Goal: Information Seeking & Learning: Learn about a topic

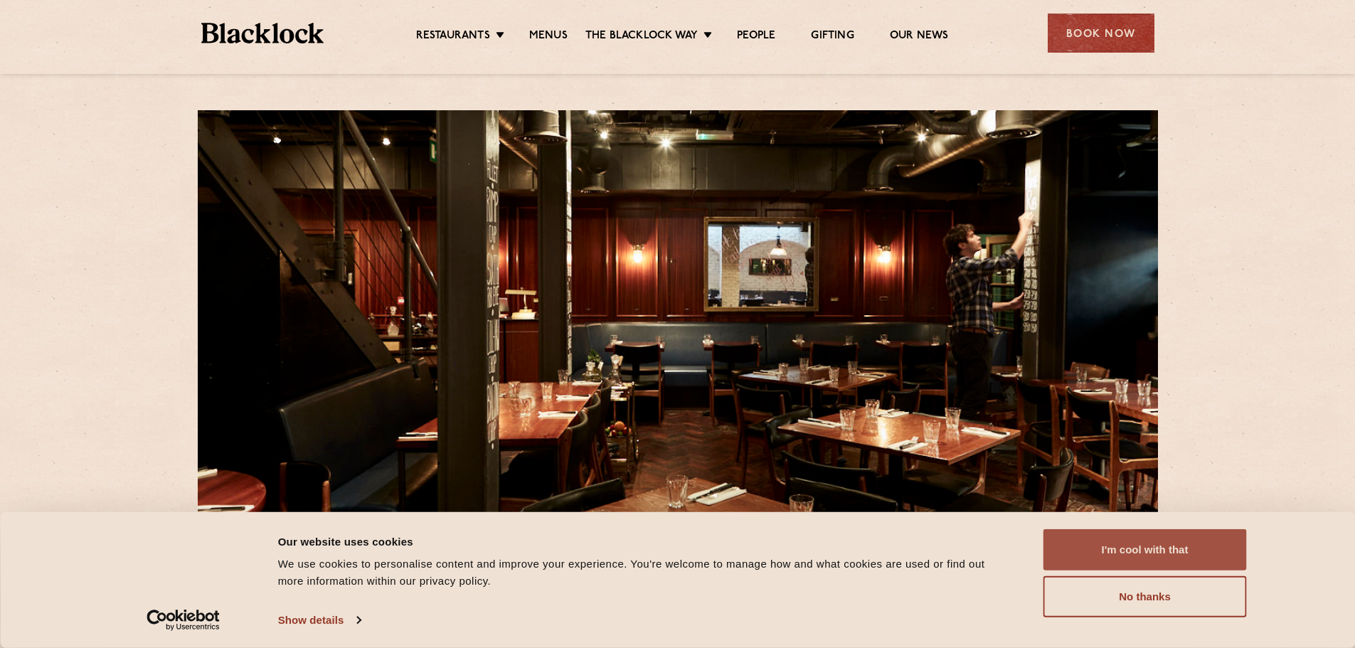
click at [1138, 563] on button "I'm cool with that" at bounding box center [1145, 549] width 203 height 41
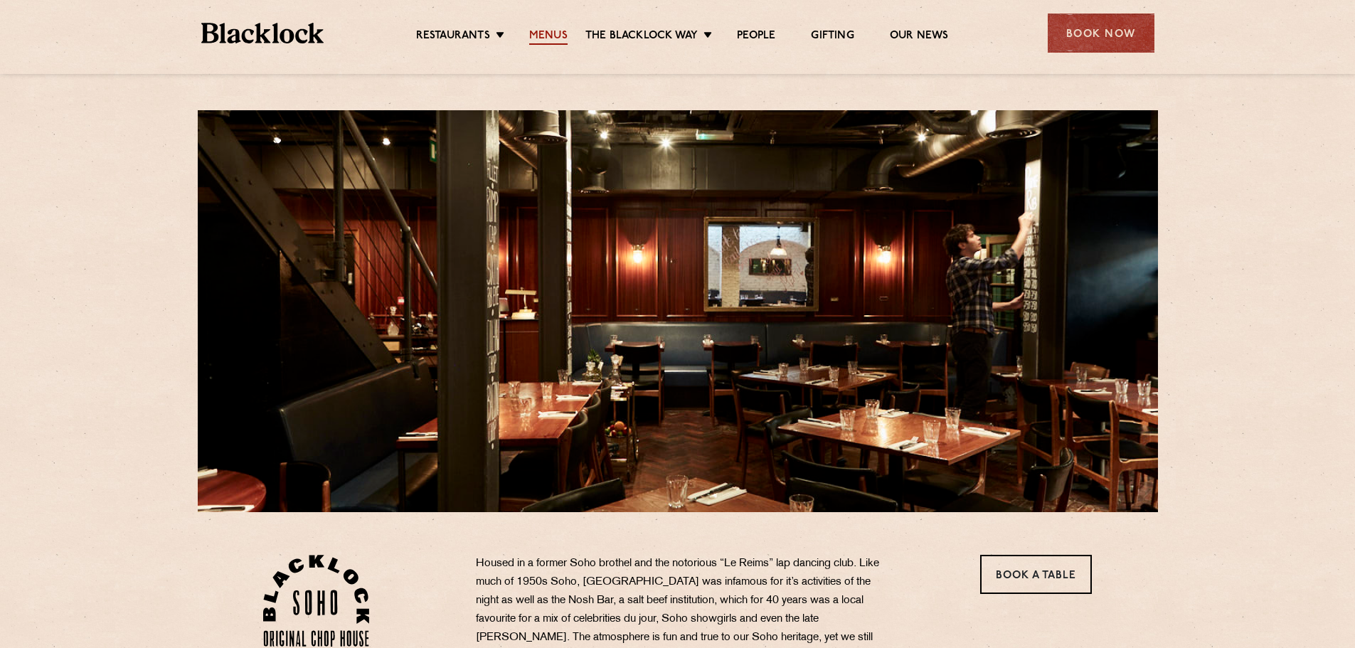
click at [548, 33] on link "Menus" at bounding box center [548, 37] width 38 height 16
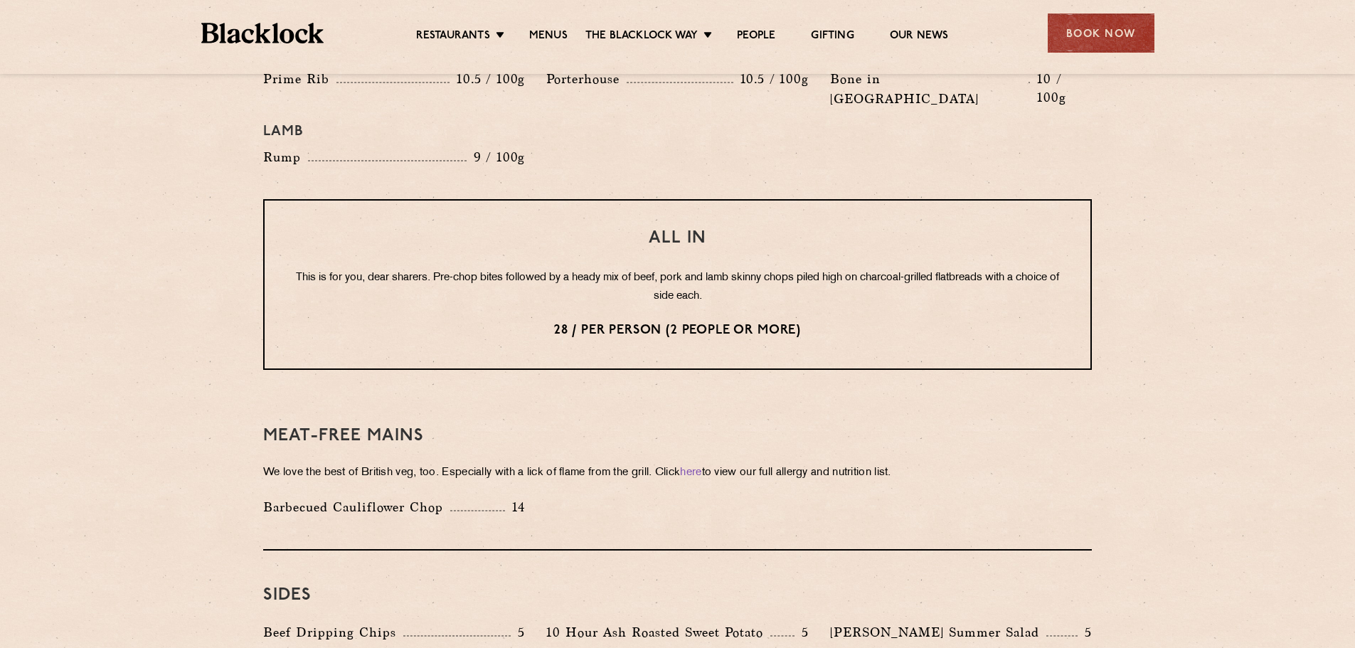
scroll to position [1779, 0]
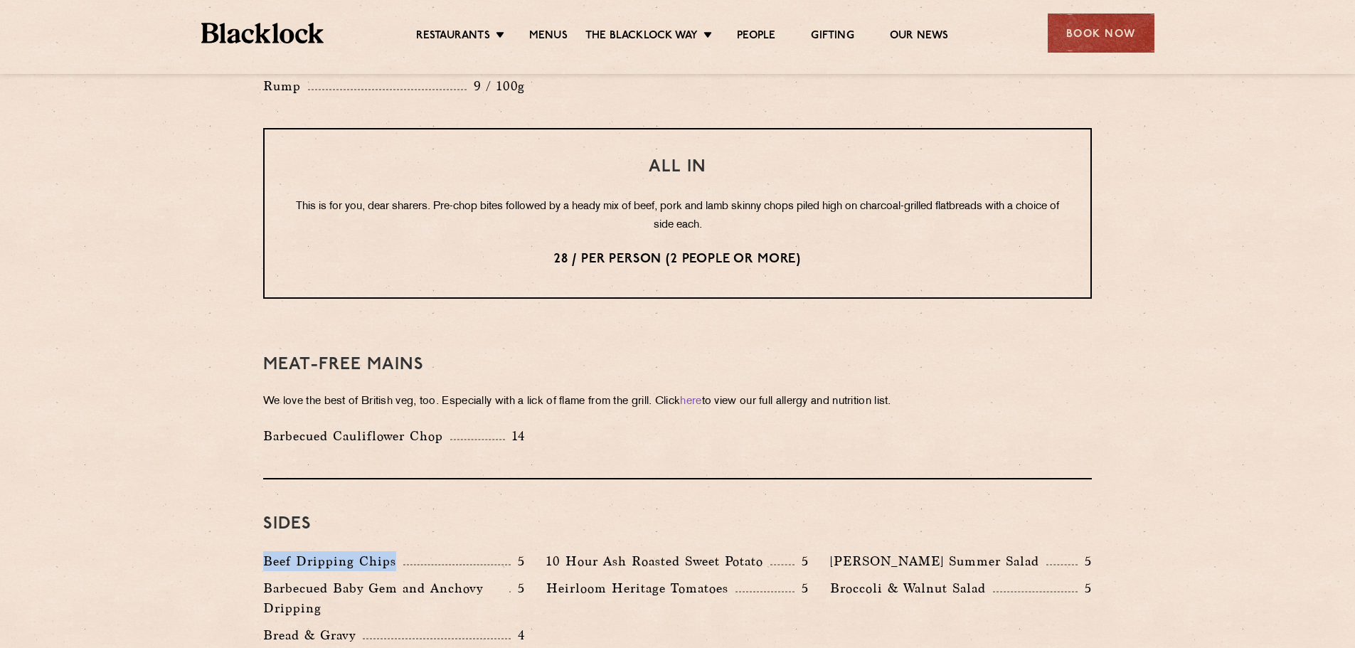
drag, startPoint x: 264, startPoint y: 524, endPoint x: 394, endPoint y: 526, distance: 130.2
click at [394, 551] on p "Beef Dripping Chips" at bounding box center [333, 561] width 140 height 20
copy p "Beef Dripping Chips"
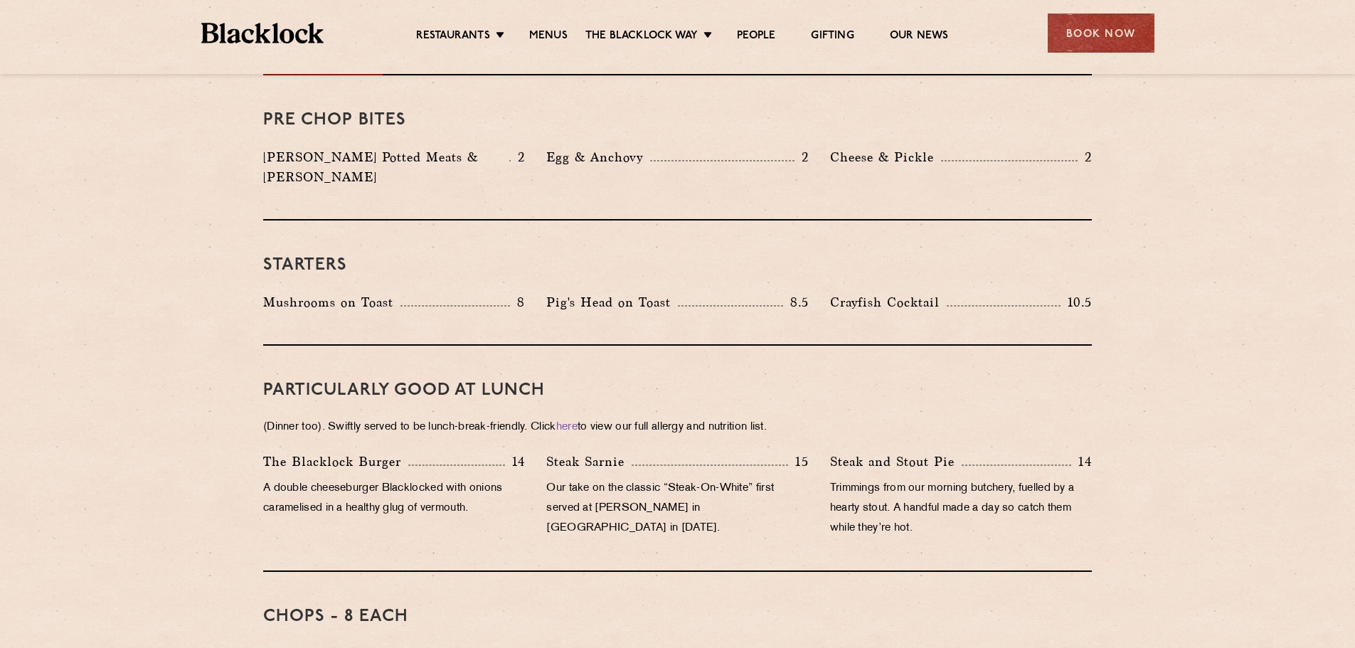
scroll to position [498, 0]
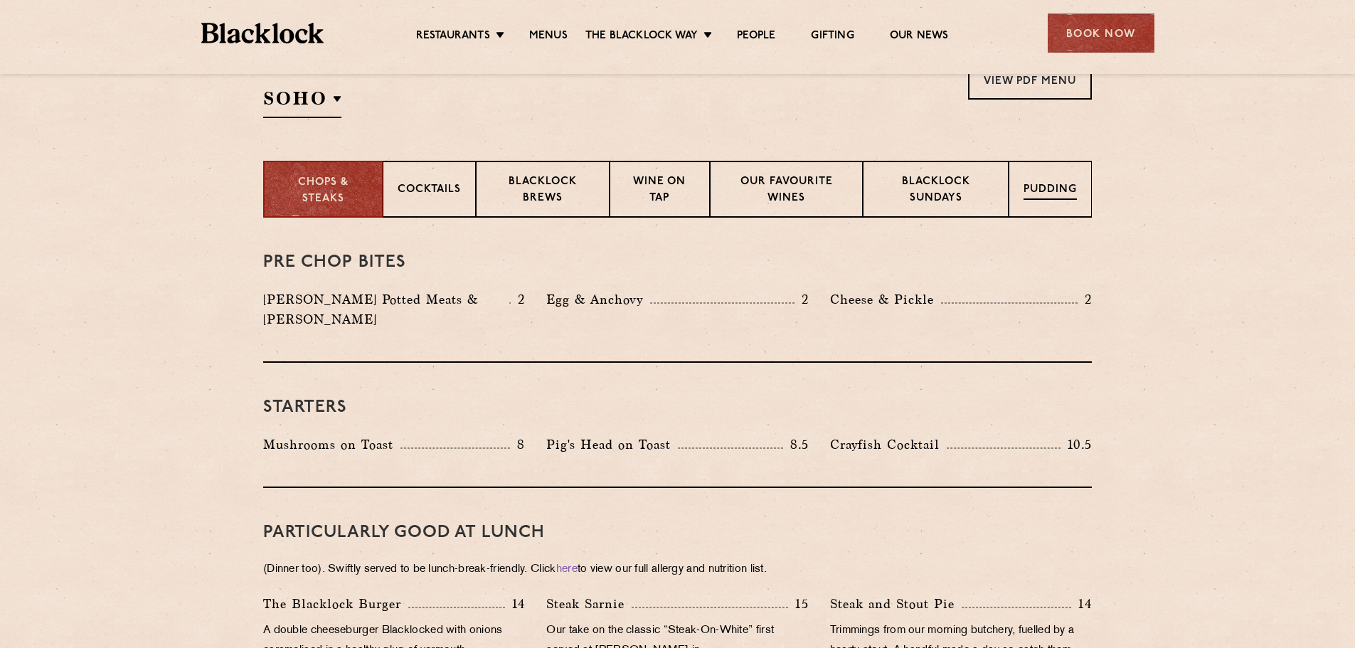
click at [1054, 201] on div "Pudding" at bounding box center [1050, 189] width 83 height 57
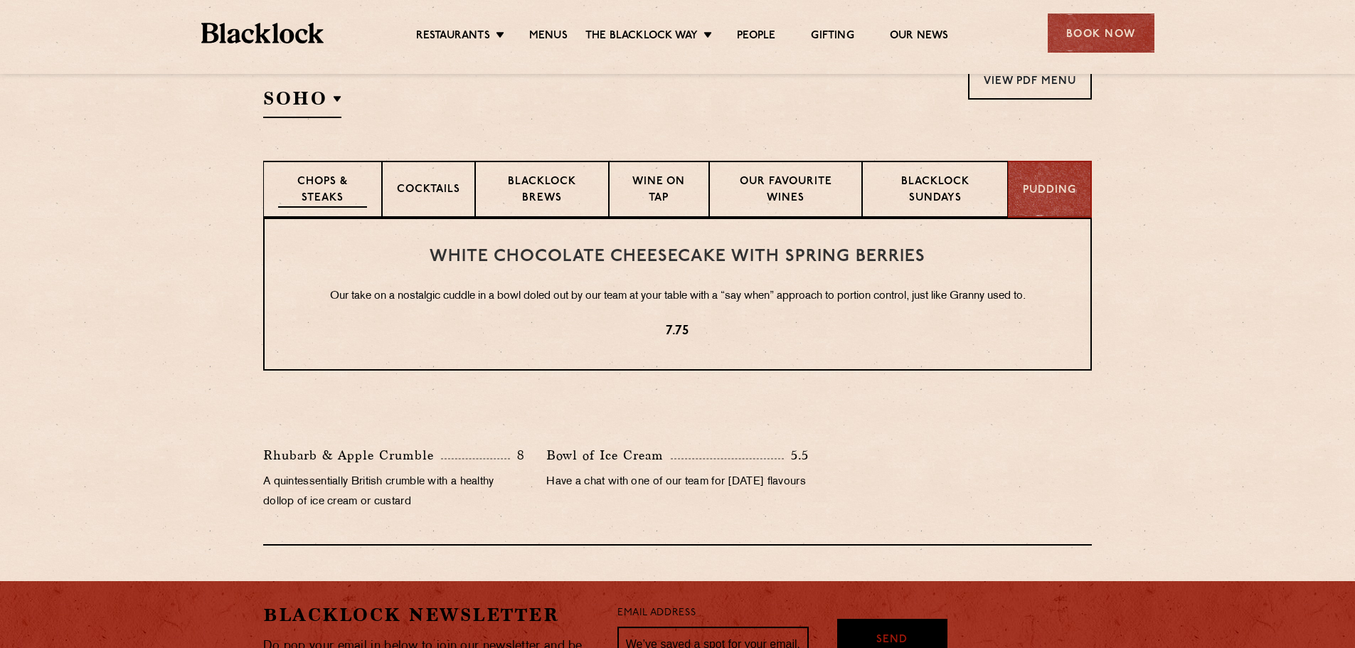
click at [352, 185] on p "Chops & Steaks" at bounding box center [322, 190] width 89 height 33
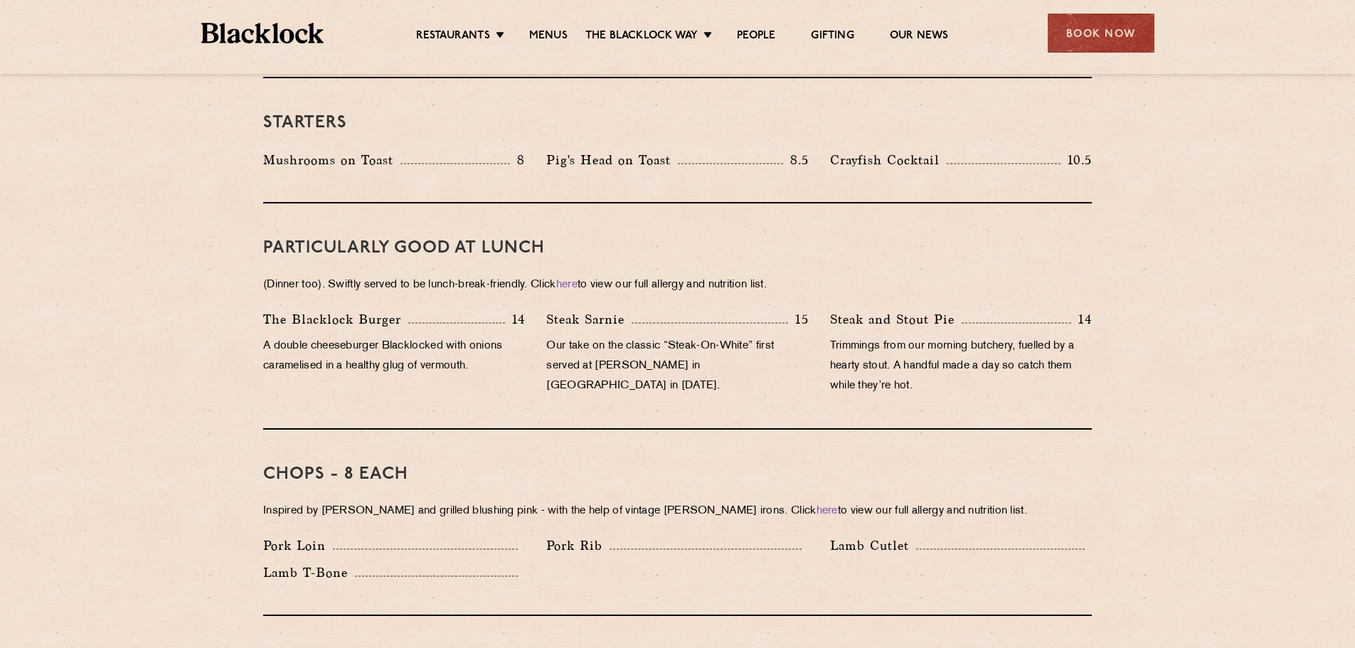
scroll to position [854, 0]
